Goal: Navigation & Orientation: Find specific page/section

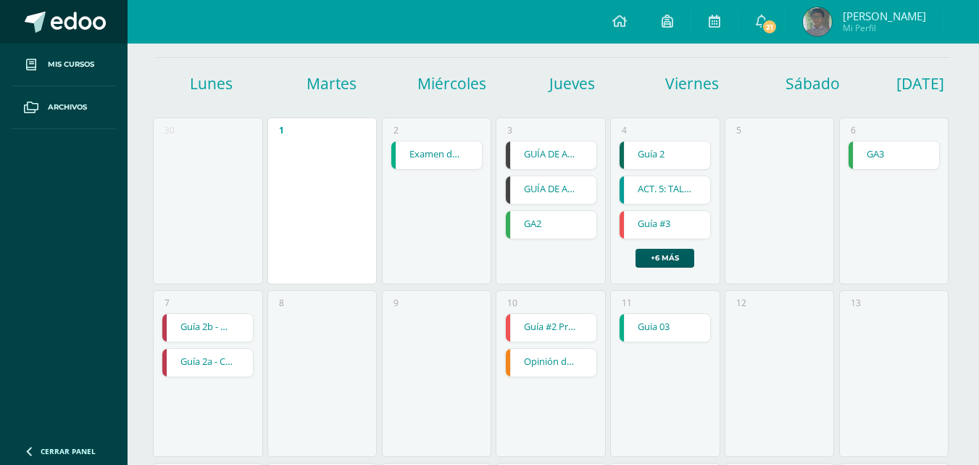
scroll to position [144, 0]
click at [61, 22] on span at bounding box center [78, 23] width 55 height 22
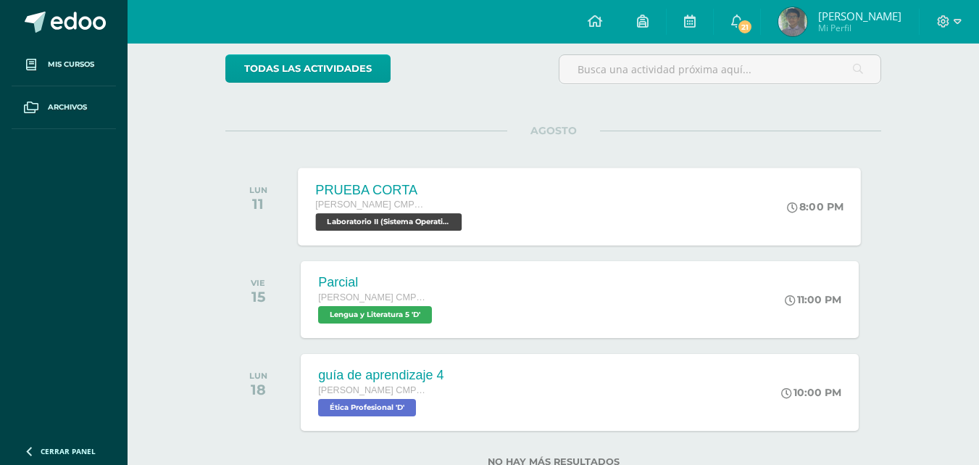
scroll to position [167, 0]
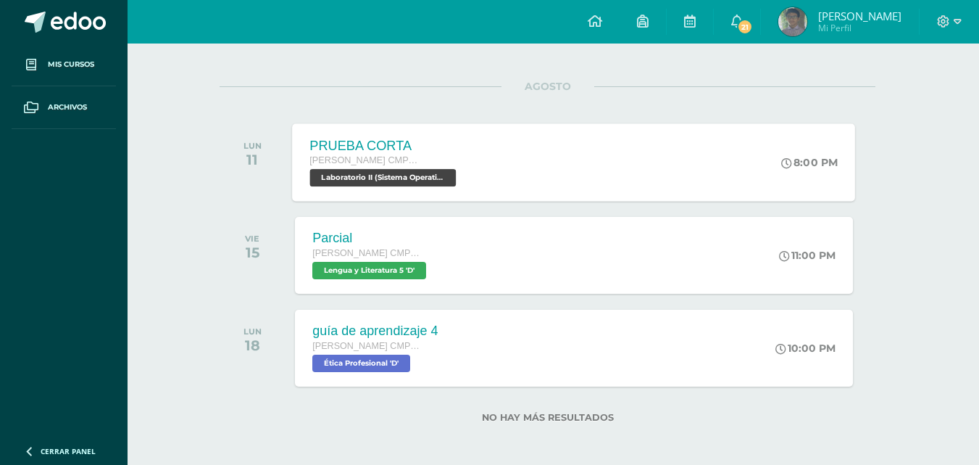
scroll to position [167, 6]
